Goal: Task Accomplishment & Management: Use online tool/utility

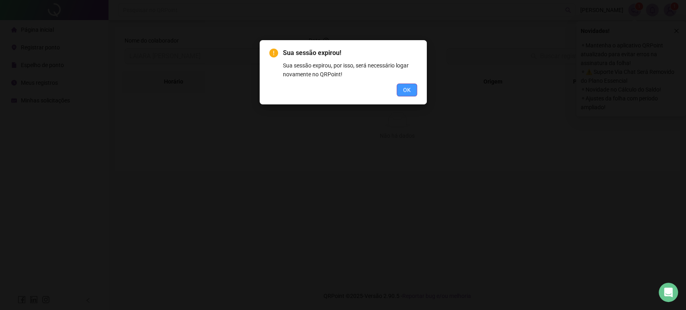
click at [409, 86] on span "OK" at bounding box center [407, 90] width 8 height 9
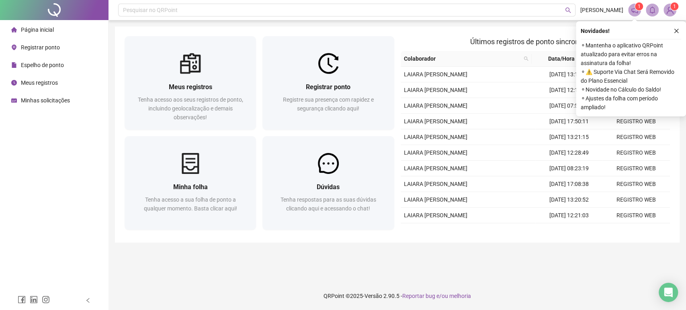
click at [49, 45] on span "Registrar ponto" at bounding box center [40, 47] width 39 height 6
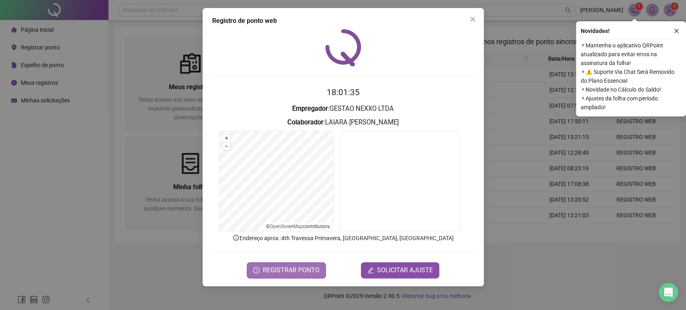
click at [295, 273] on span "REGISTRAR PONTO" at bounding box center [291, 271] width 57 height 10
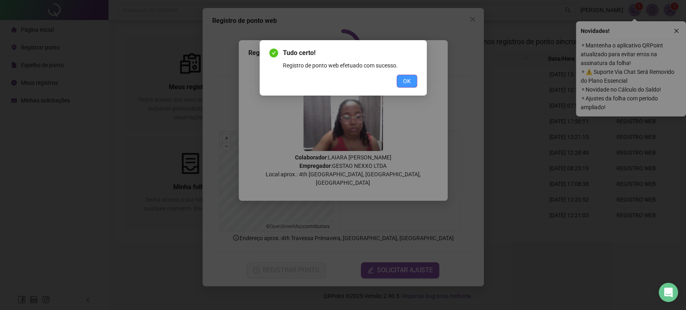
click at [400, 81] on button "OK" at bounding box center [407, 81] width 20 height 13
